Goal: Find specific page/section: Locate a particular part of the current website

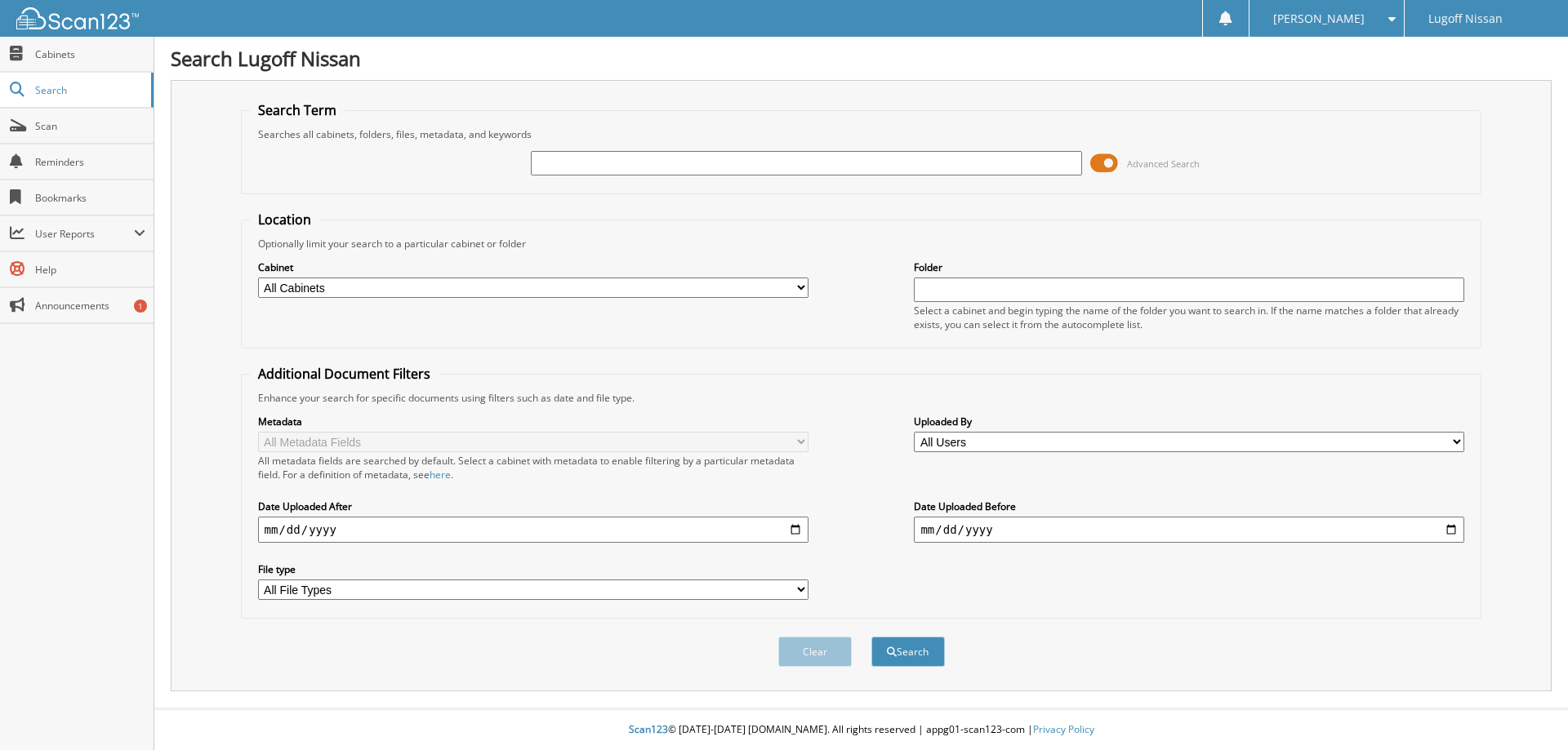
click at [1094, 165] on span at bounding box center [1104, 163] width 28 height 25
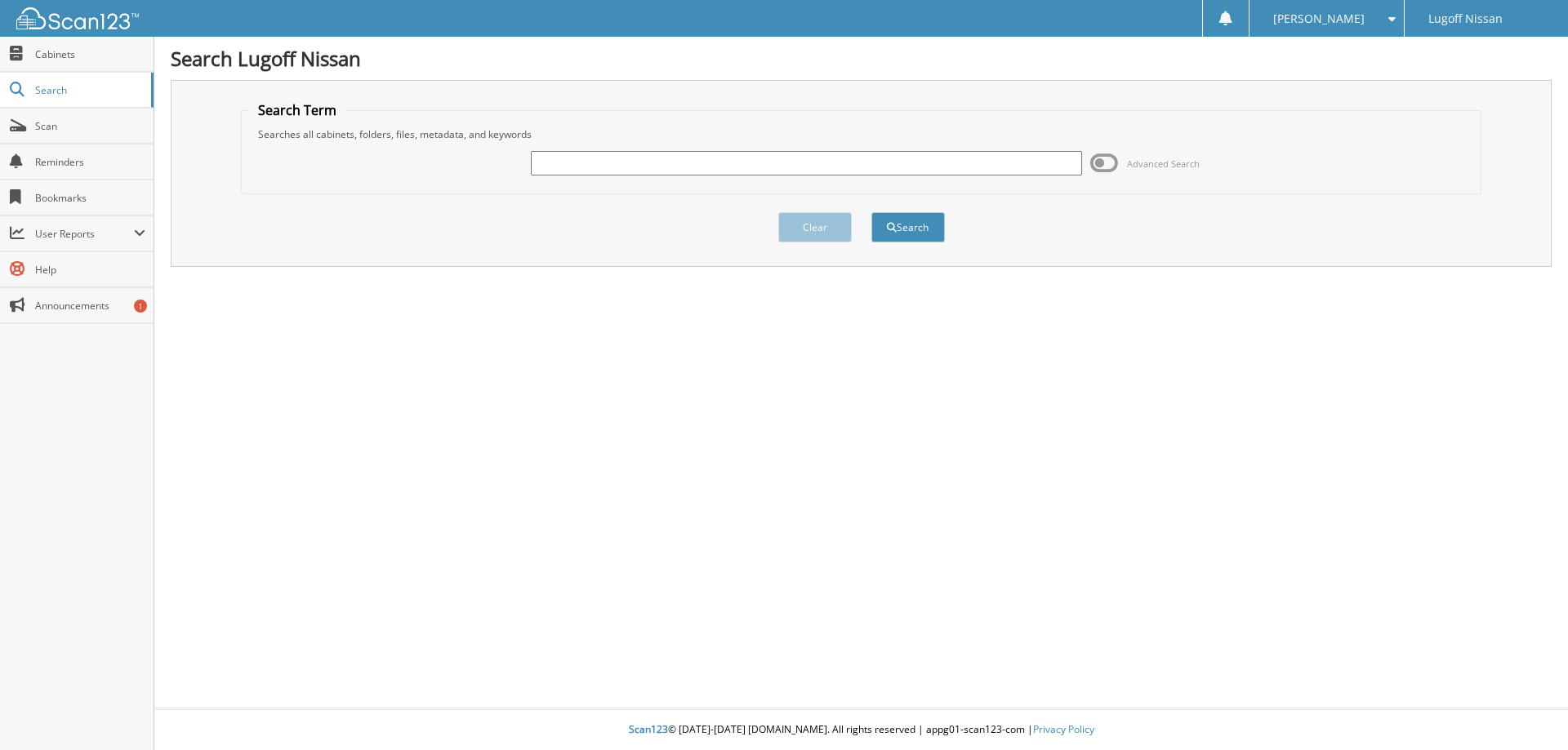
click at [571, 170] on input "text" at bounding box center [806, 163] width 551 height 25
type input "unifirst"
click at [900, 227] on button "Search" at bounding box center [908, 227] width 74 height 30
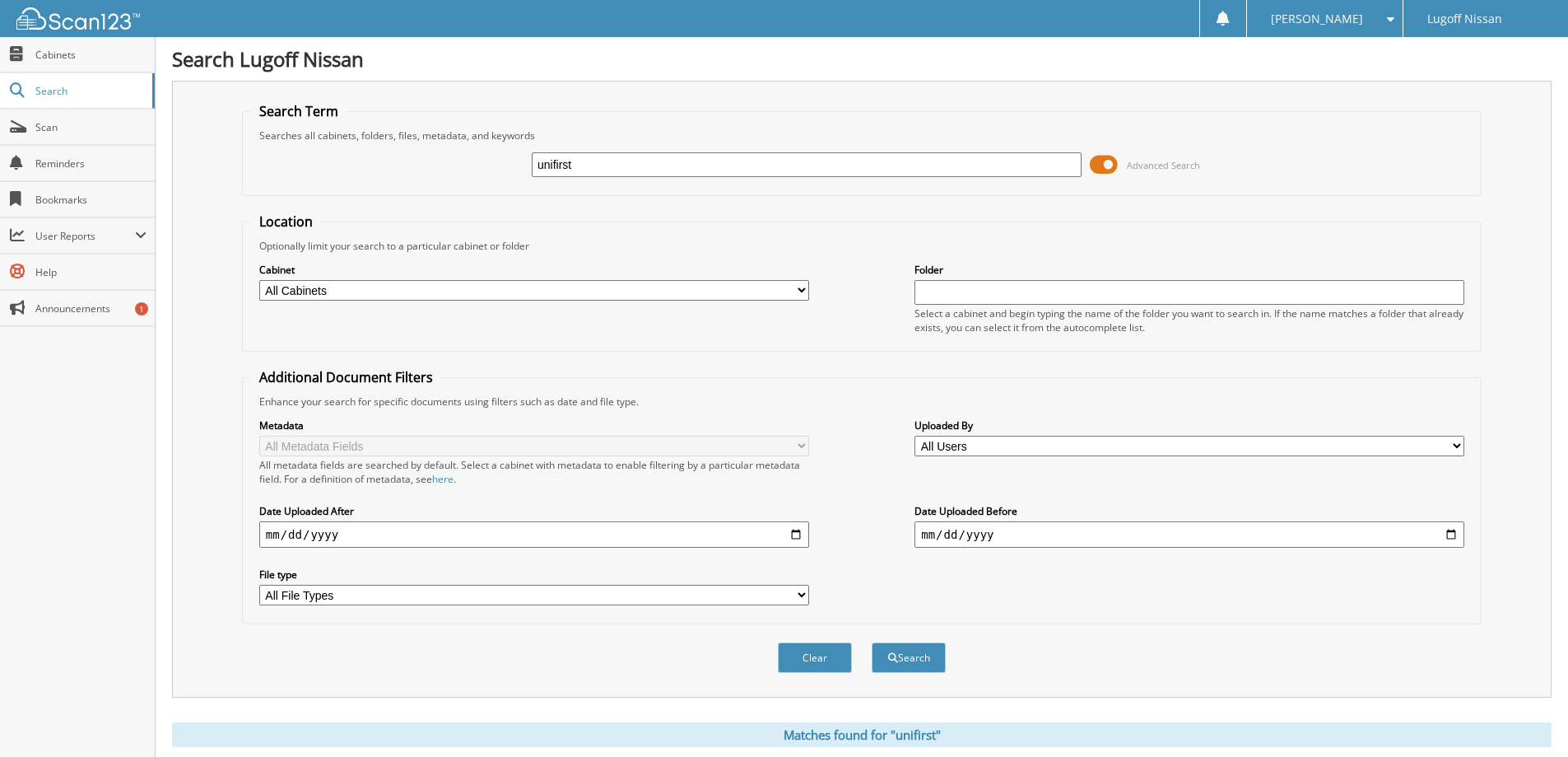
click at [1100, 173] on span at bounding box center [1104, 164] width 28 height 25
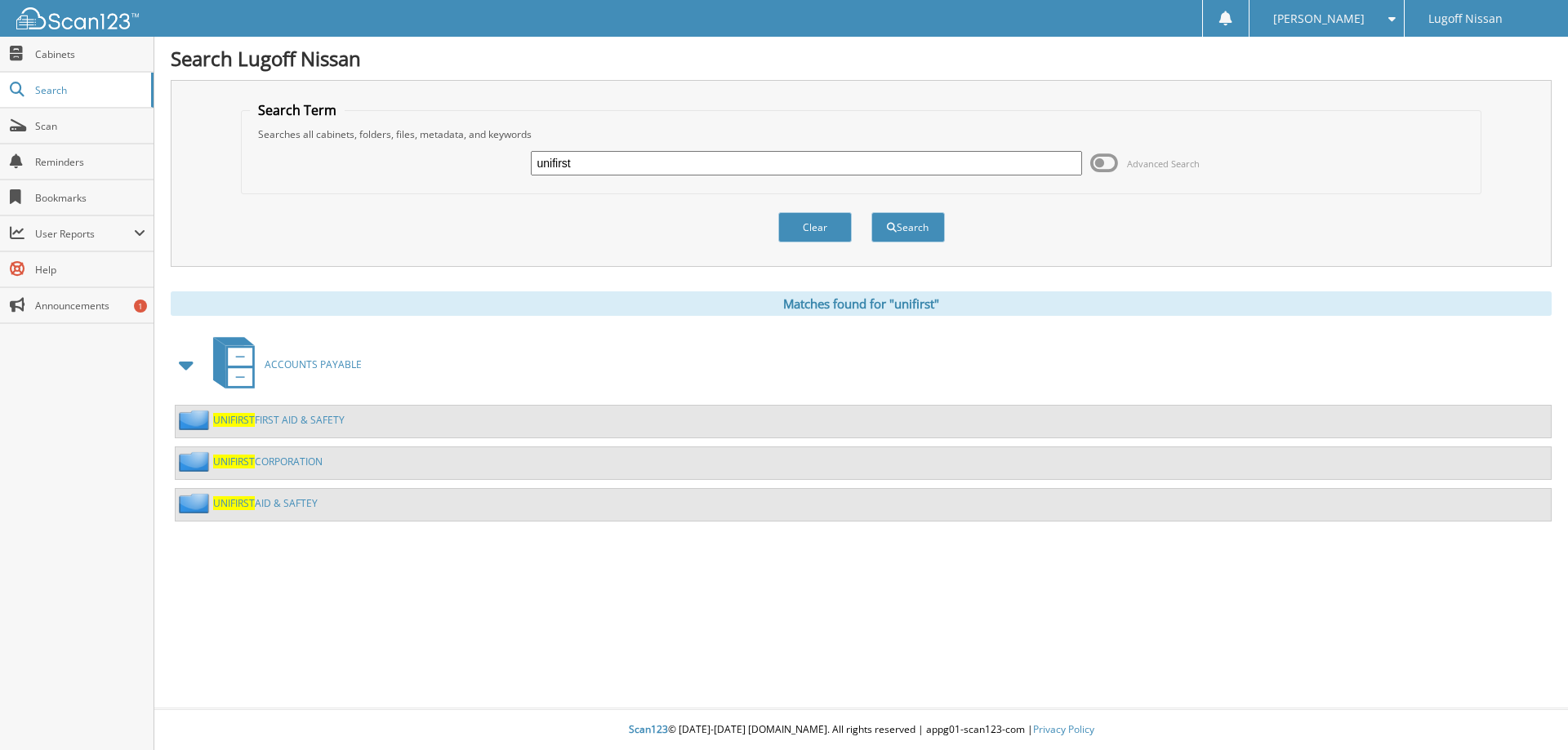
click at [237, 459] on span "UNIFIRST" at bounding box center [234, 461] width 42 height 14
